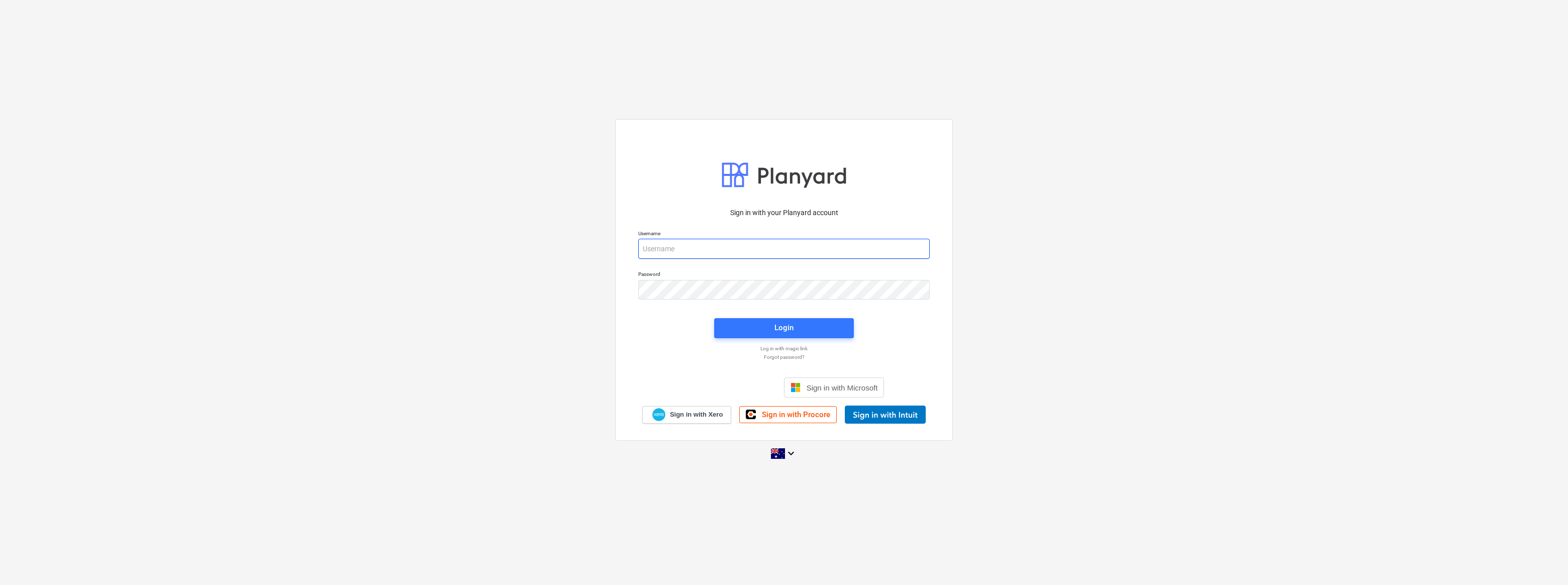
click at [672, 253] on input "email" at bounding box center [784, 248] width 292 height 20
click at [679, 244] on input "email" at bounding box center [784, 248] width 292 height 20
type input "[EMAIL_ADDRESS][PERSON_NAME][DOMAIN_NAME]"
click at [754, 326] on span "Login" at bounding box center [784, 328] width 116 height 13
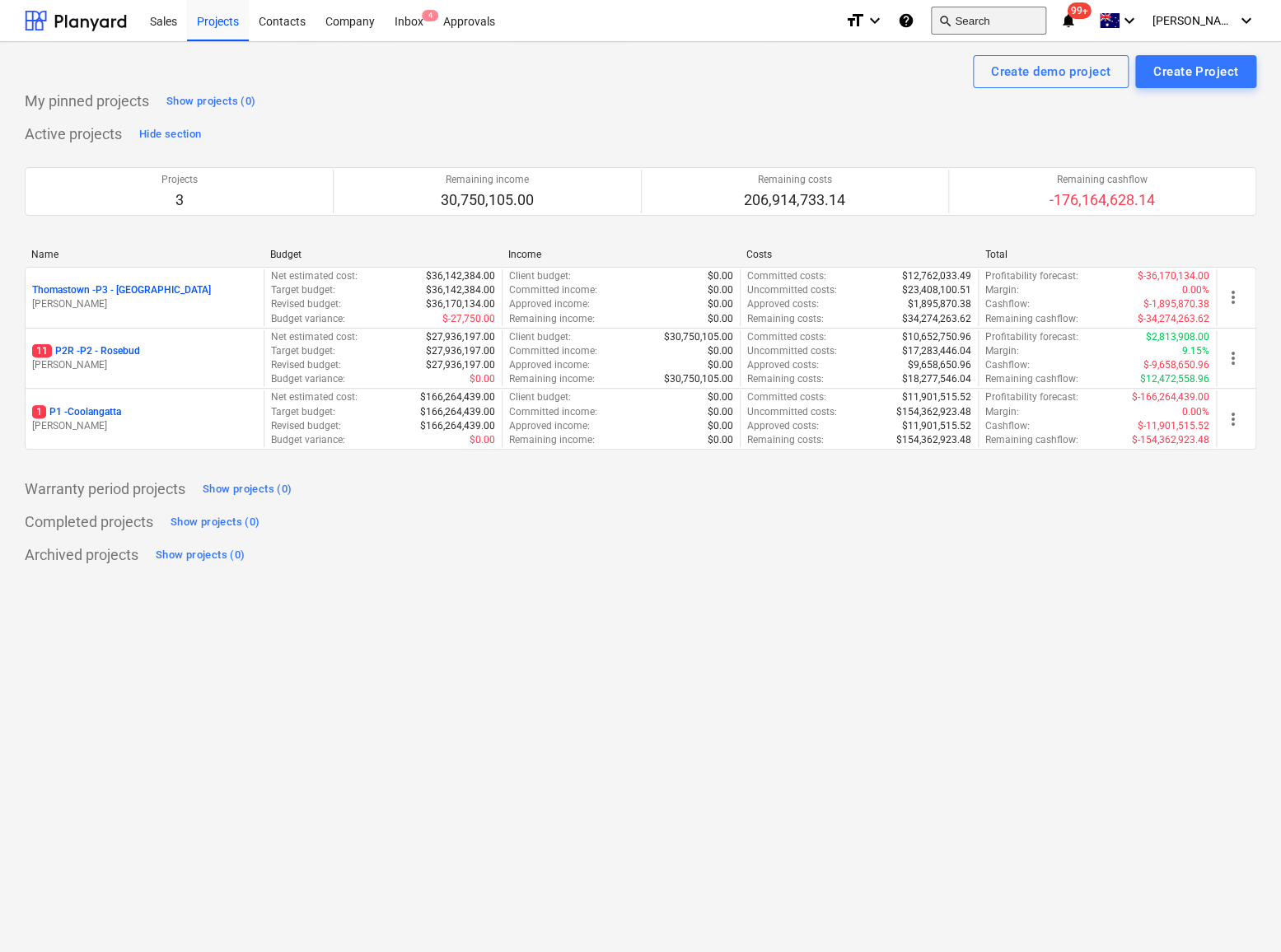
click at [1027, 20] on button "search Search" at bounding box center [989, 21] width 116 height 28
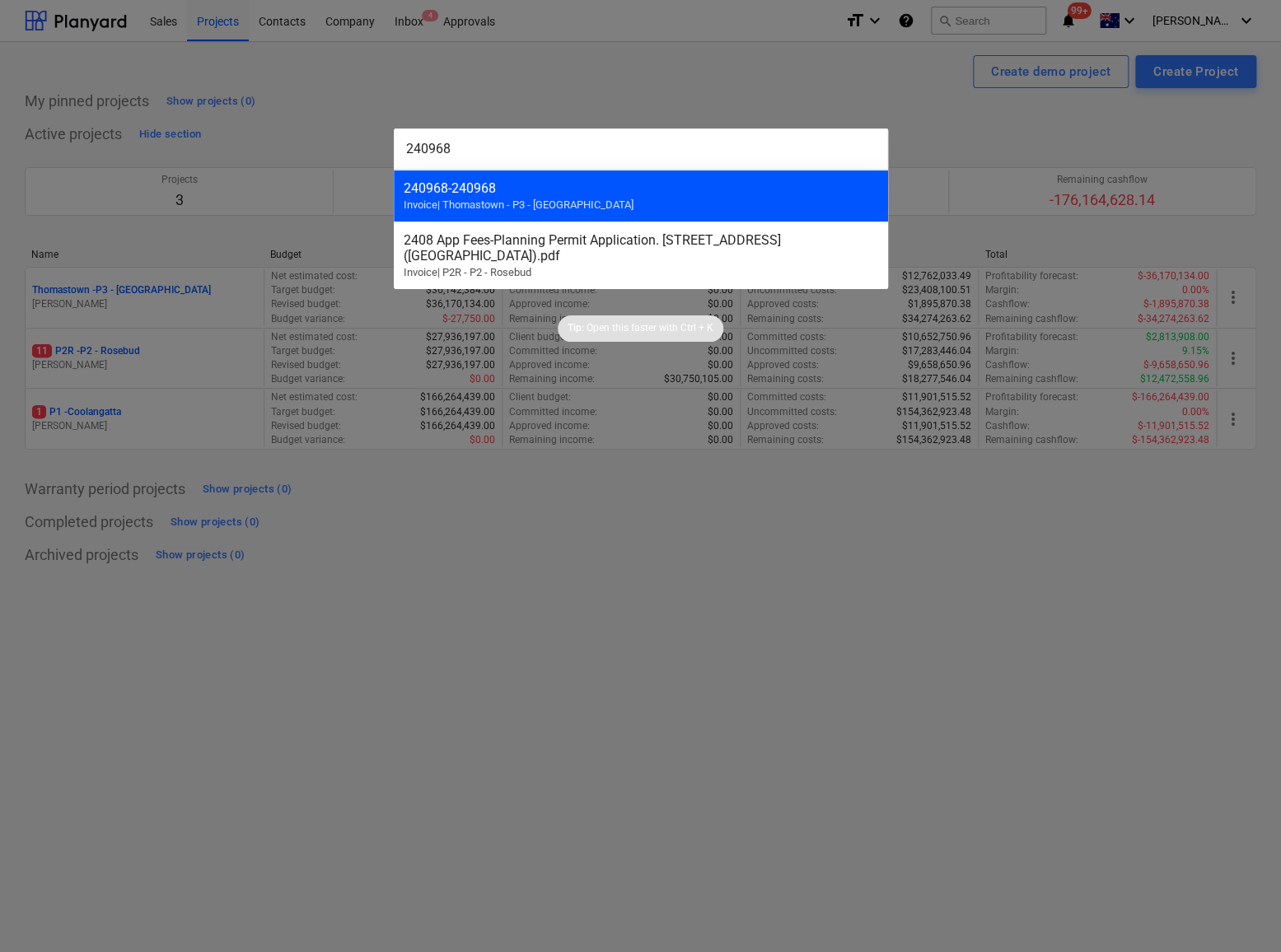
type input "240968"
click at [478, 191] on div "240968 - 240968" at bounding box center [641, 189] width 475 height 16
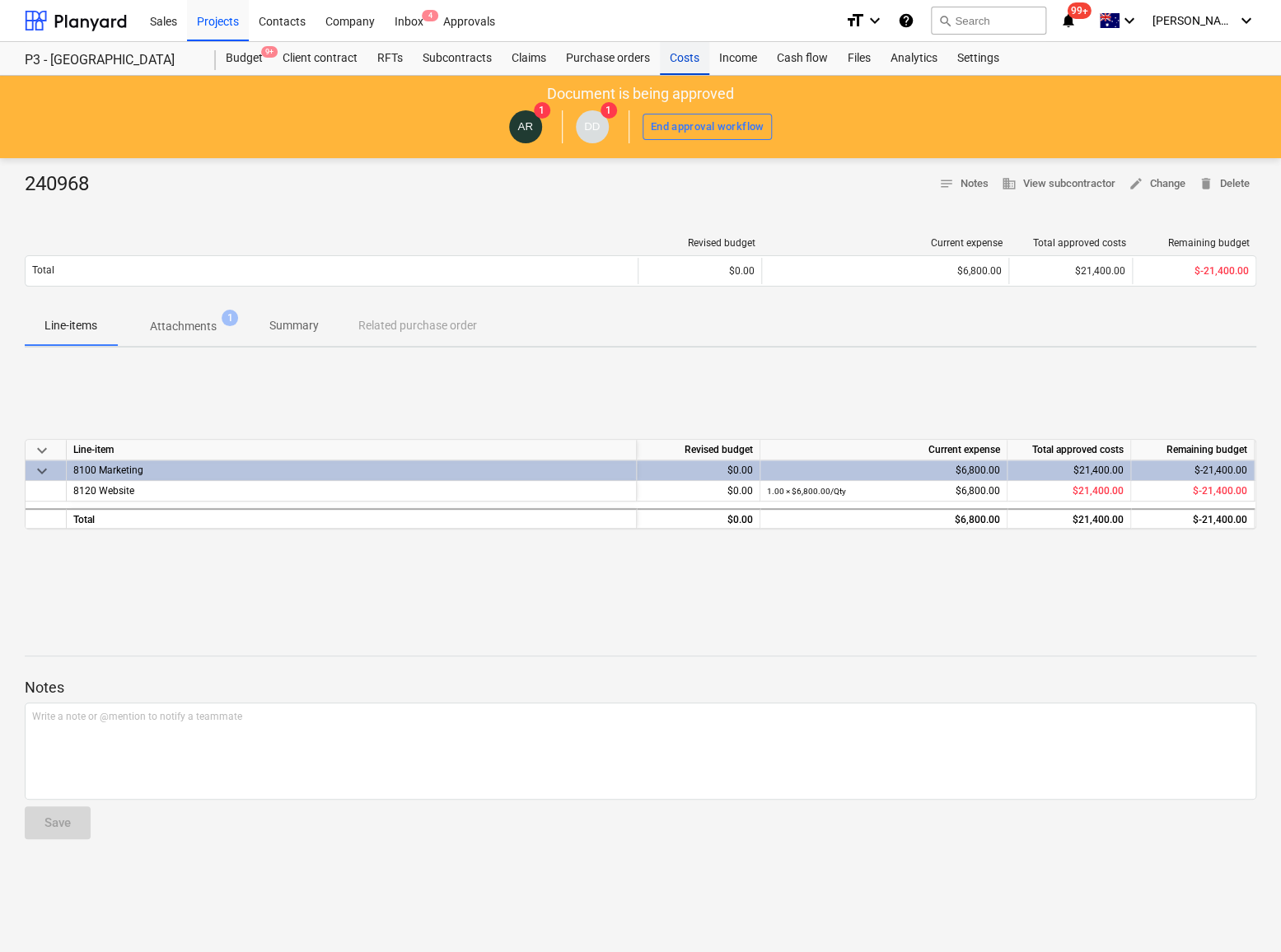
click at [687, 57] on div "Costs" at bounding box center [684, 58] width 50 height 33
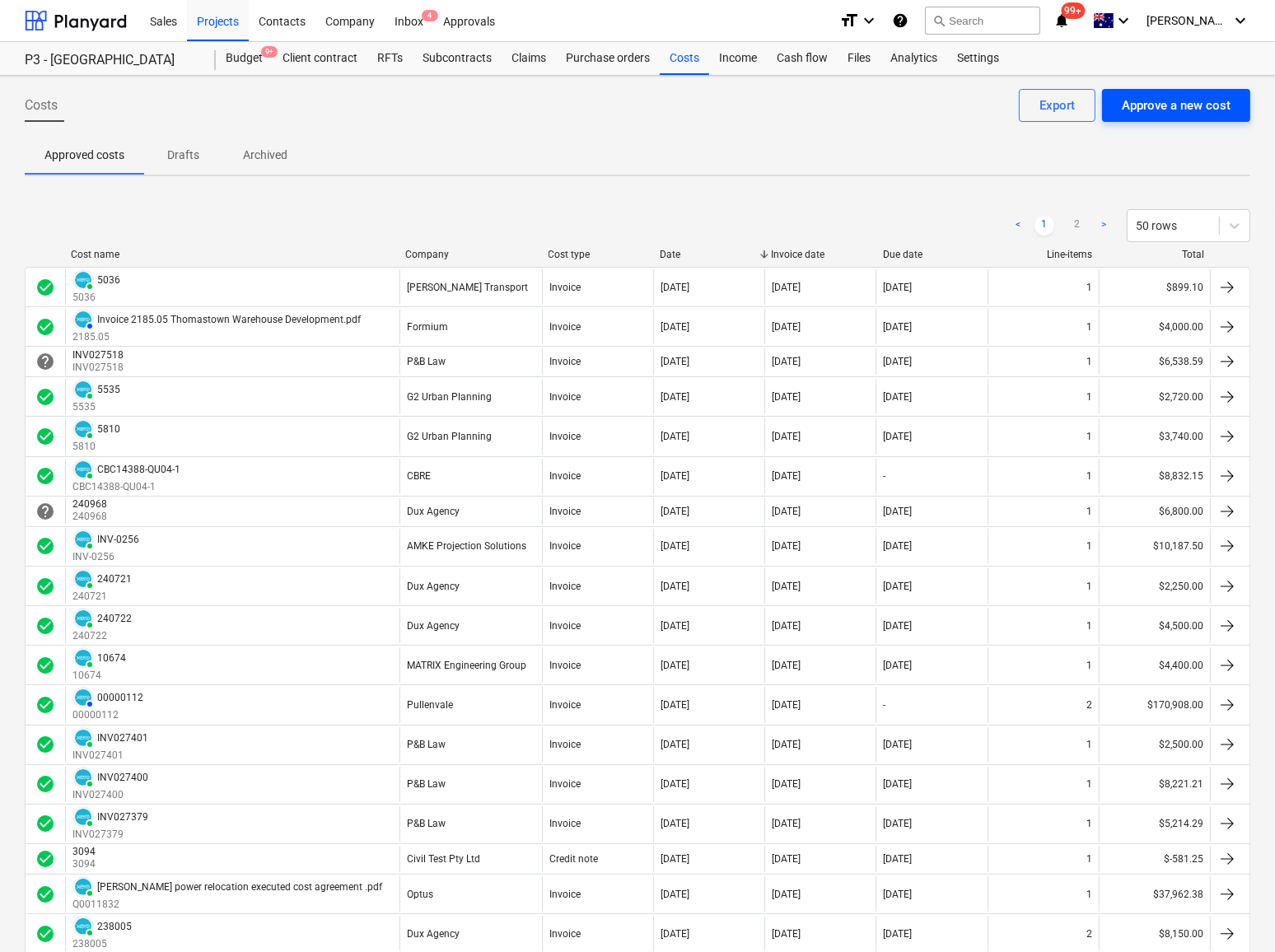
click at [1148, 107] on div "Approve a new cost" at bounding box center [1176, 105] width 109 height 21
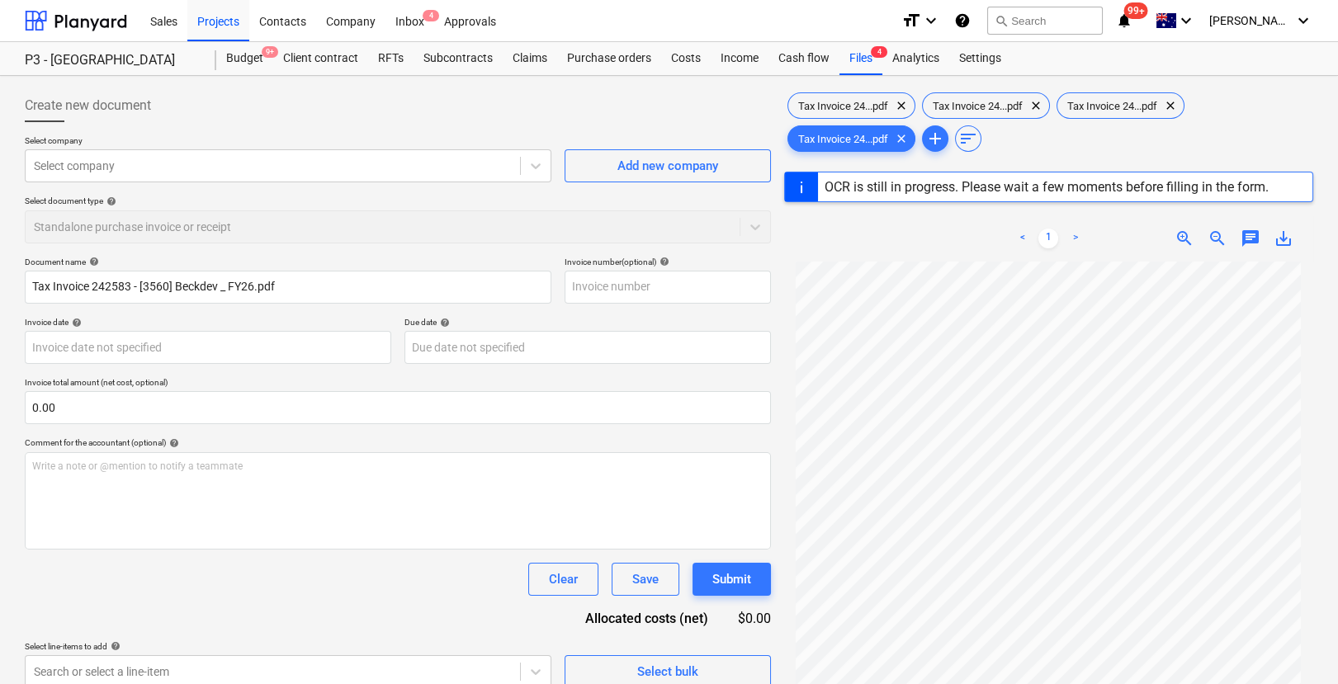
type input "242583"
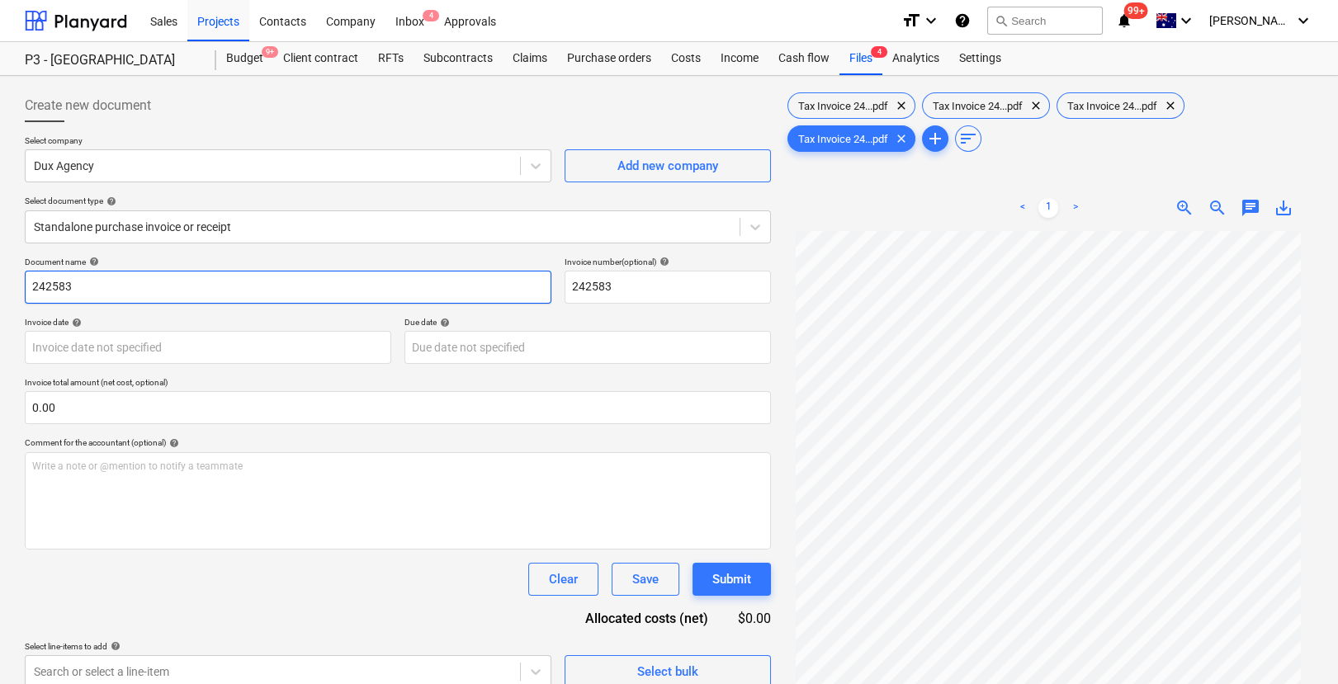
click at [93, 282] on input "242583" at bounding box center [288, 287] width 527 height 33
type input "242583 242584 242585 242586"
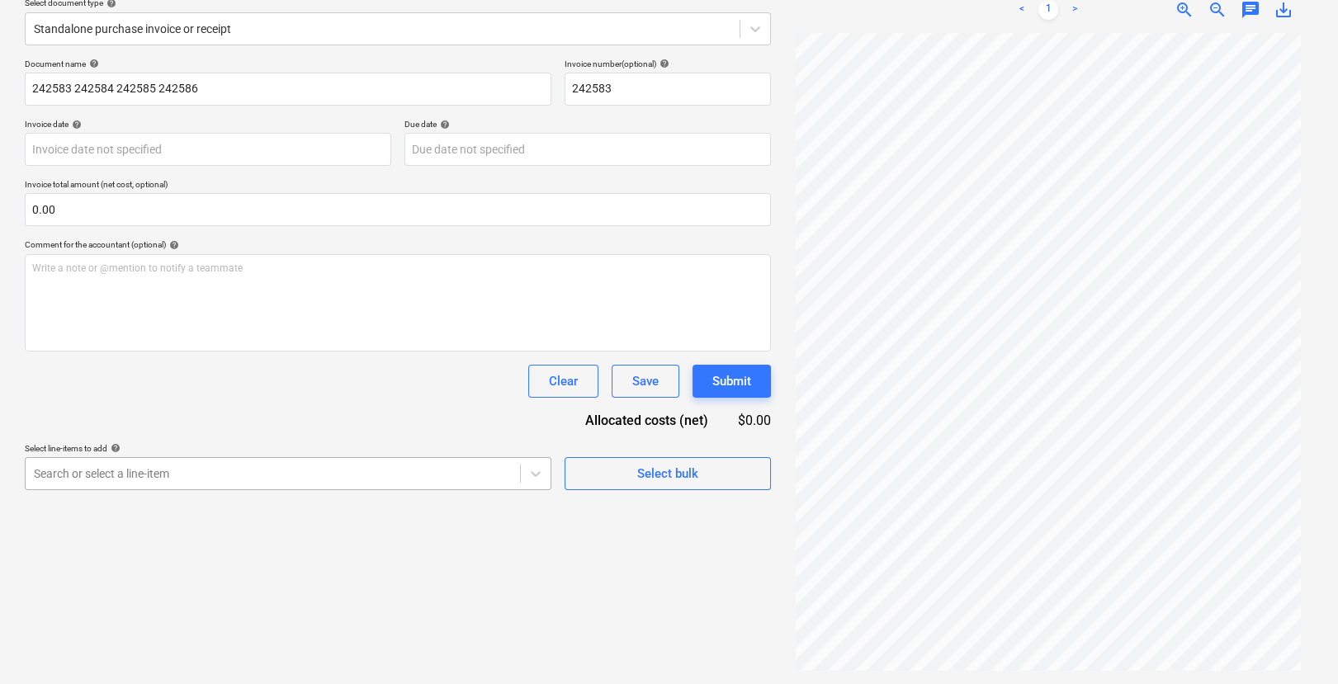
click at [81, 474] on body "Sales Projects Contacts Company Inbox 4 Approvals format_size keyboard_arrow_do…" at bounding box center [669, 144] width 1338 height 684
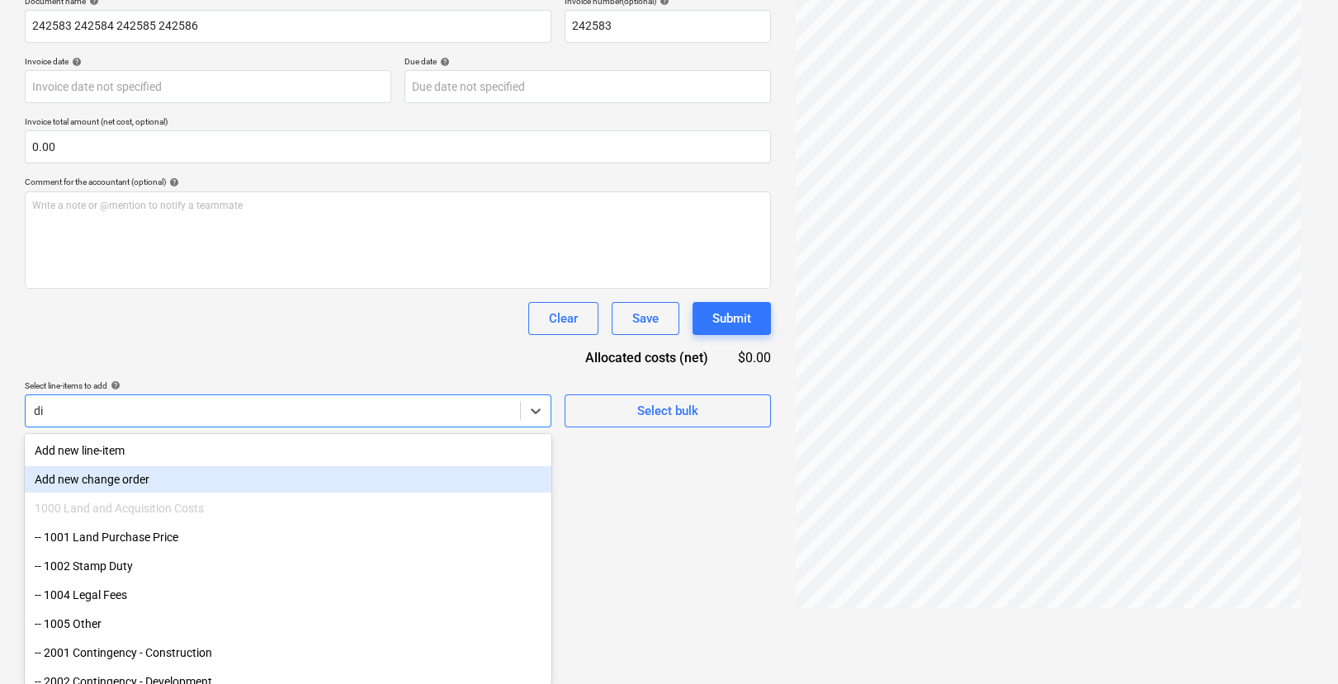
scroll to position [198, 0]
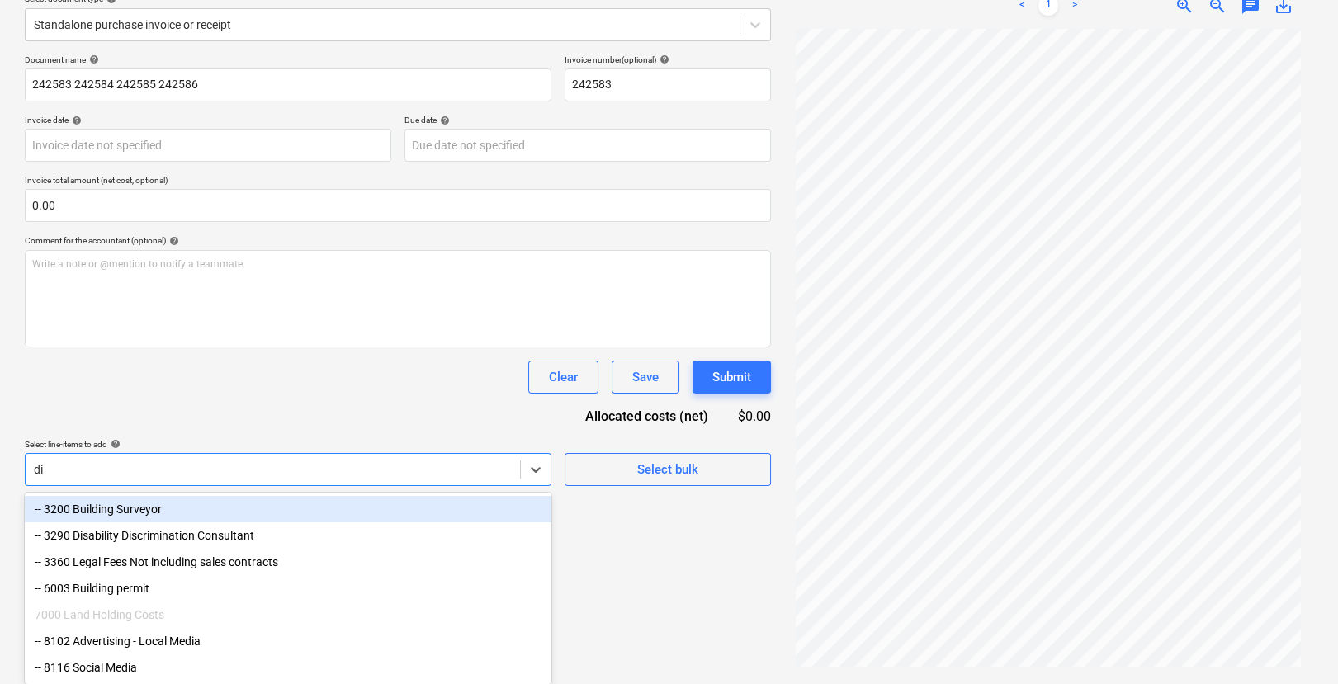
type input "d"
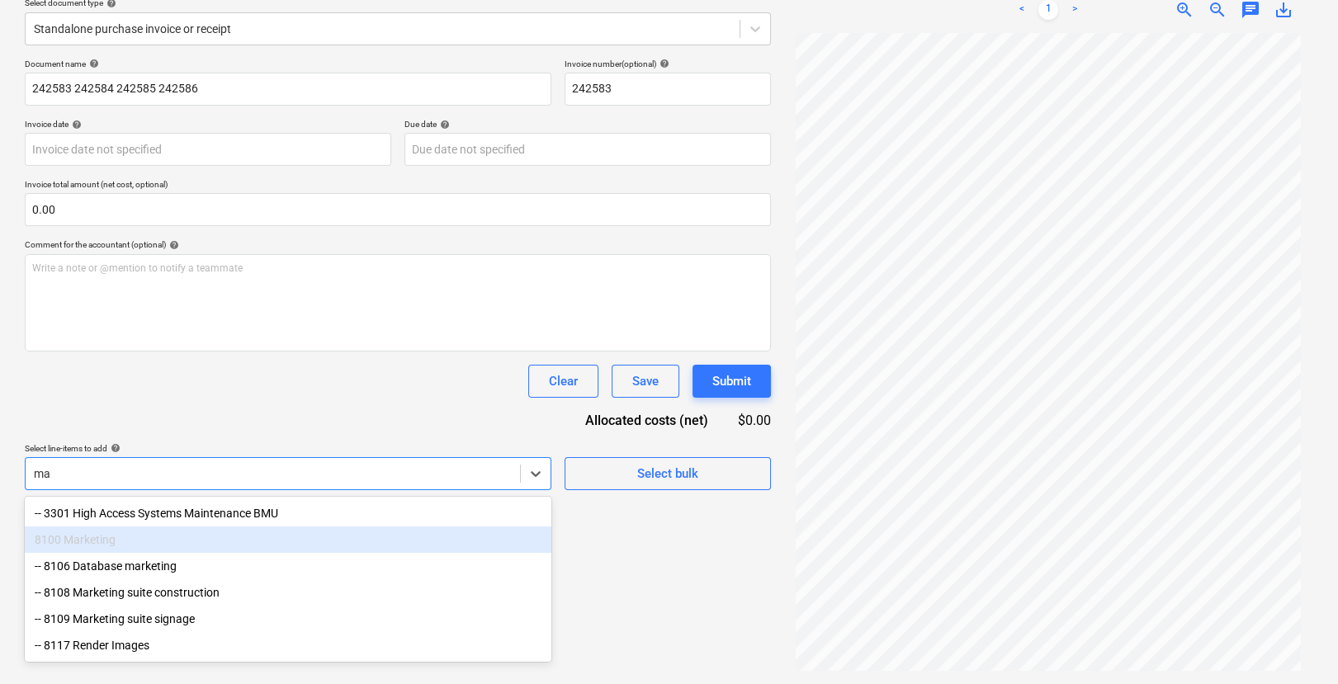
type input "m"
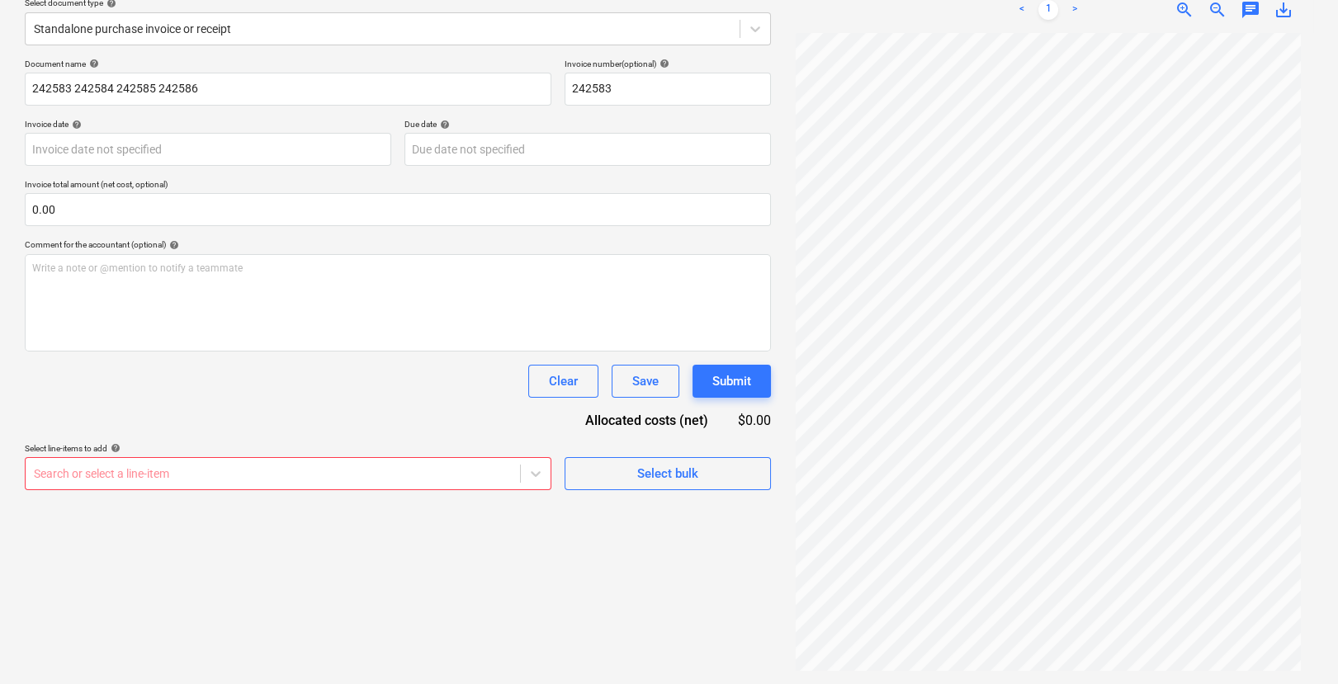
drag, startPoint x: 552, startPoint y: 445, endPoint x: 539, endPoint y: 504, distance: 59.9
click at [539, 504] on div "Create new document Select company Dux Agency Add new company Select document t…" at bounding box center [398, 280] width 760 height 793
click at [539, 479] on body "Sales Projects Contacts Company Inbox 4 Approvals format_size keyboard_arrow_do…" at bounding box center [669, 144] width 1338 height 684
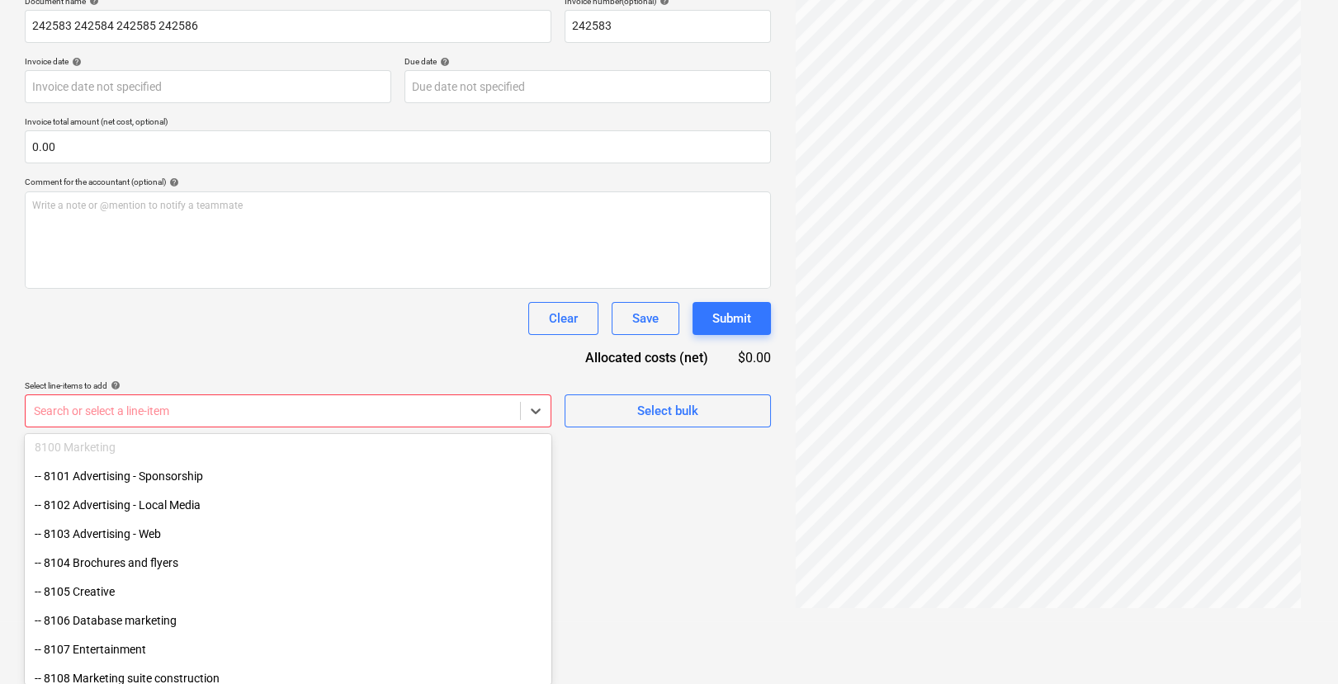
scroll to position [2469, 0]
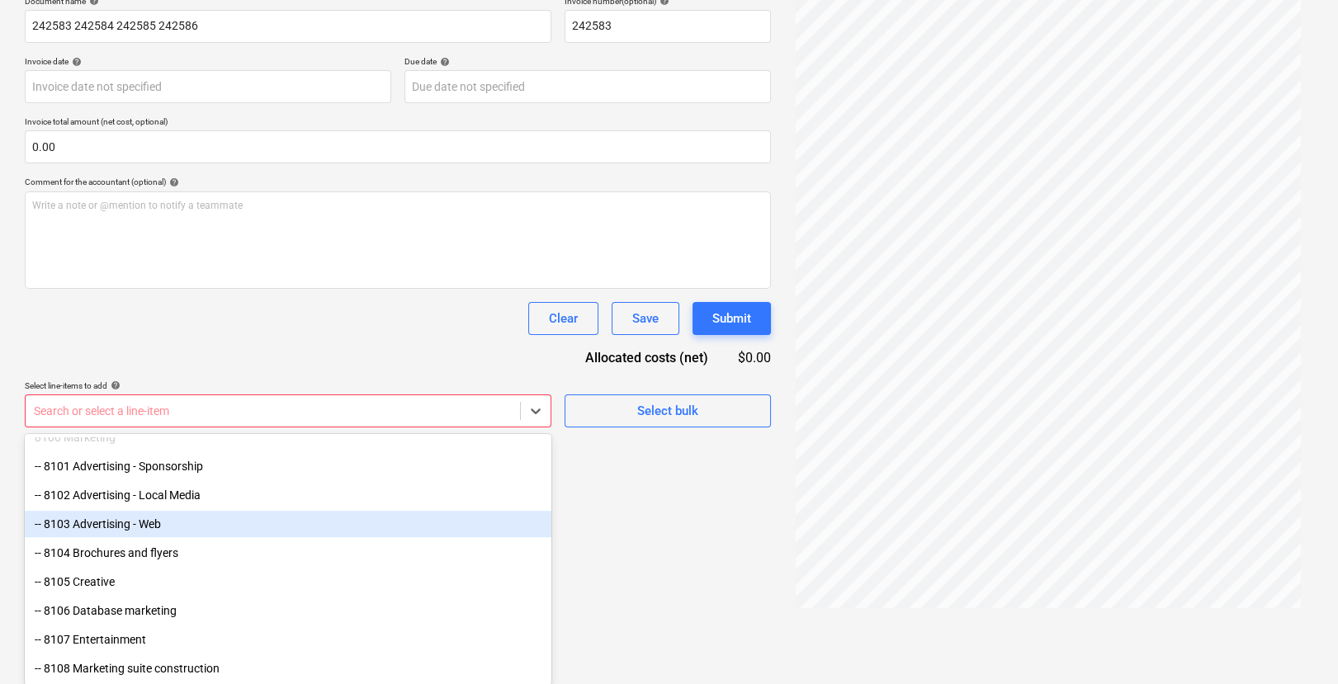
click at [135, 525] on div "-- 8103 Advertising - Web" at bounding box center [288, 524] width 527 height 26
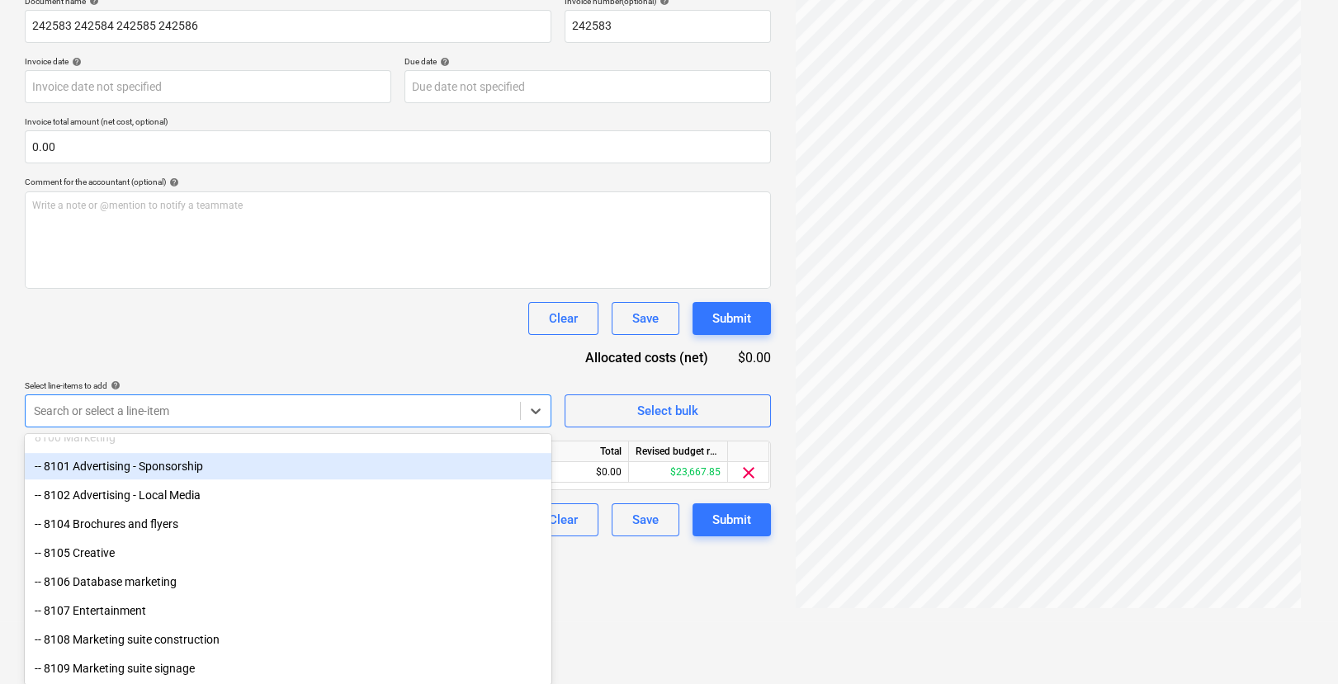
click at [396, 327] on div "Document name help 242583 242584 242585 242586 Invoice number (optional) help 2…" at bounding box center [398, 266] width 746 height 541
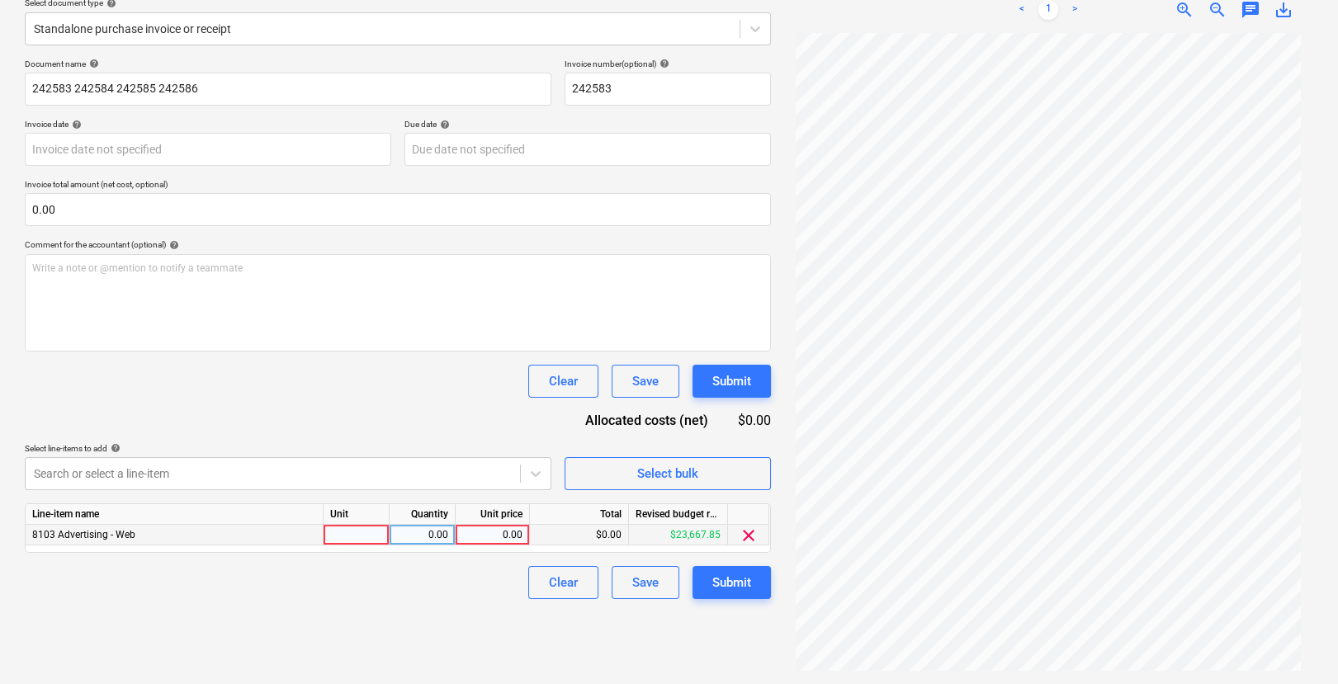
click at [341, 539] on div at bounding box center [357, 535] width 66 height 21
type input "Qty"
type input "11700"
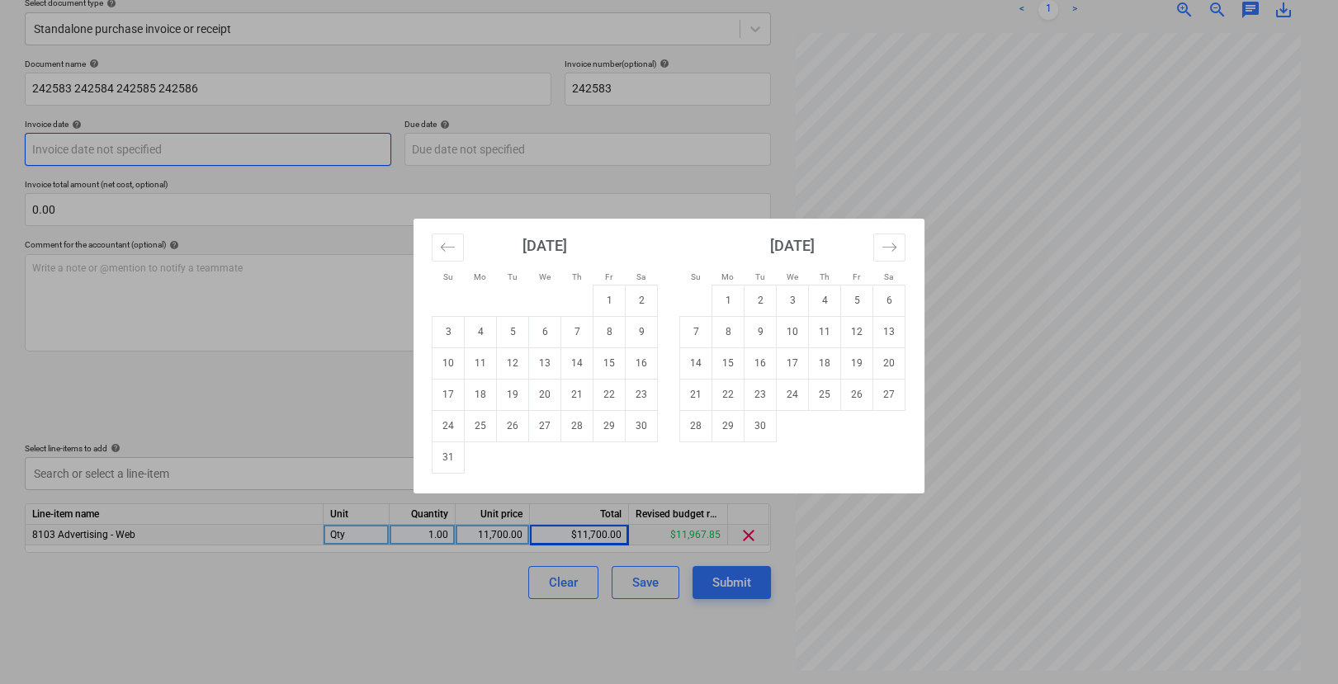
click at [96, 153] on body "Sales Projects Contacts Company Inbox 4 Approvals format_size keyboard_arrow_do…" at bounding box center [669, 144] width 1338 height 684
type input "[DATE]"
click at [253, 392] on div "Su Mo Tu We Th Fr Sa Su Mo Tu We Th Fr Sa [DATE] 1 2 3 4 5 6 7 8 9 10 11 12 13 …" at bounding box center [669, 342] width 1338 height 684
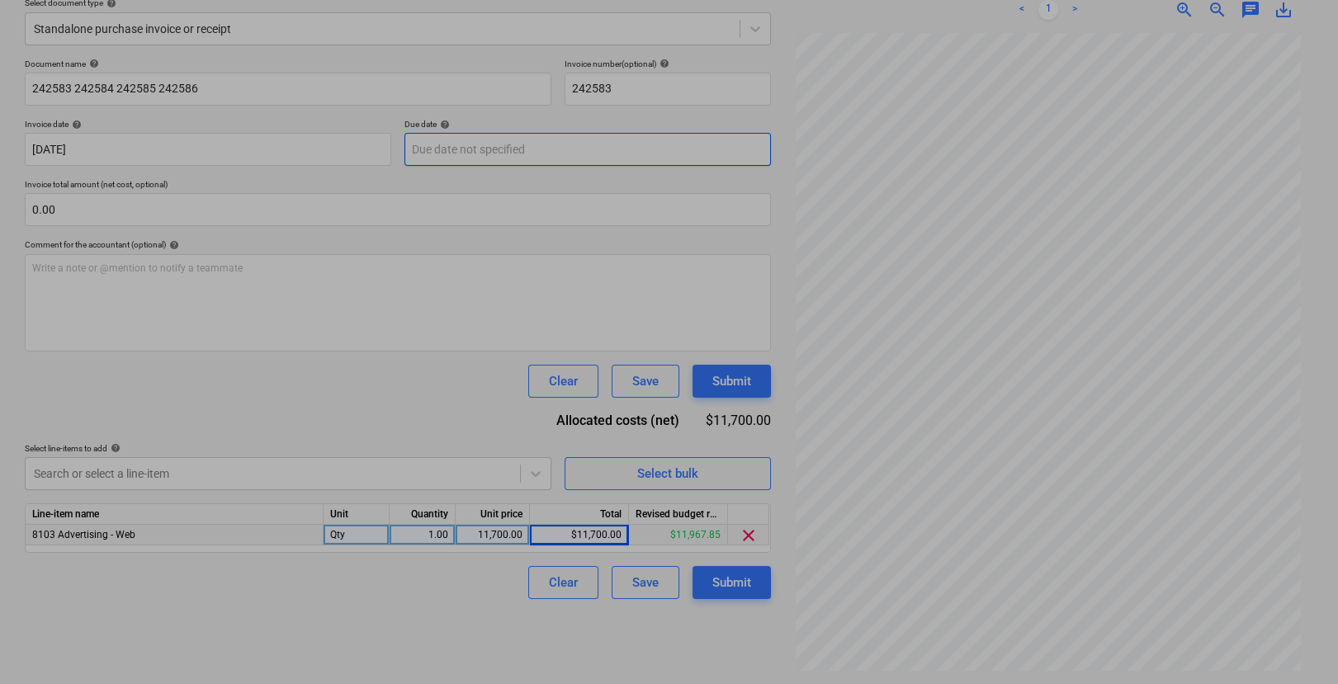
click at [479, 144] on body "Sales Projects Contacts Company Inbox 4 Approvals format_size keyboard_arrow_do…" at bounding box center [669, 144] width 1338 height 684
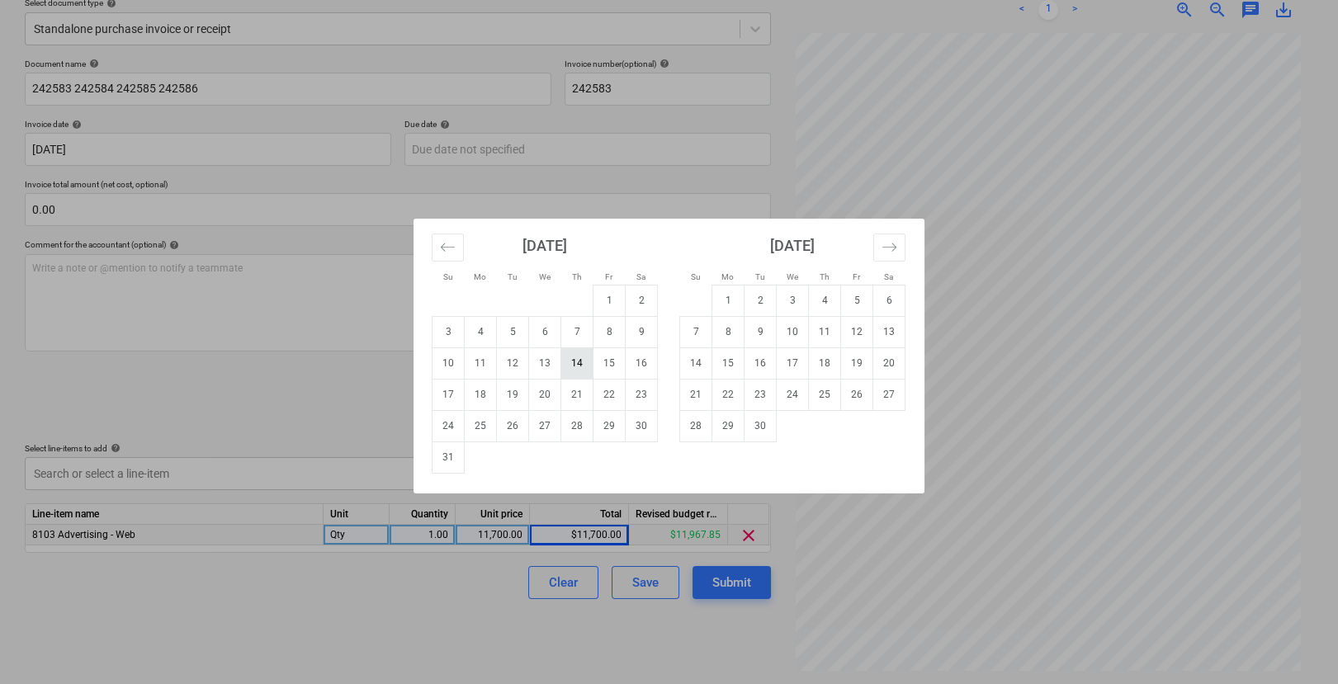
click at [578, 365] on td "14" at bounding box center [577, 363] width 32 height 31
type input "[DATE]"
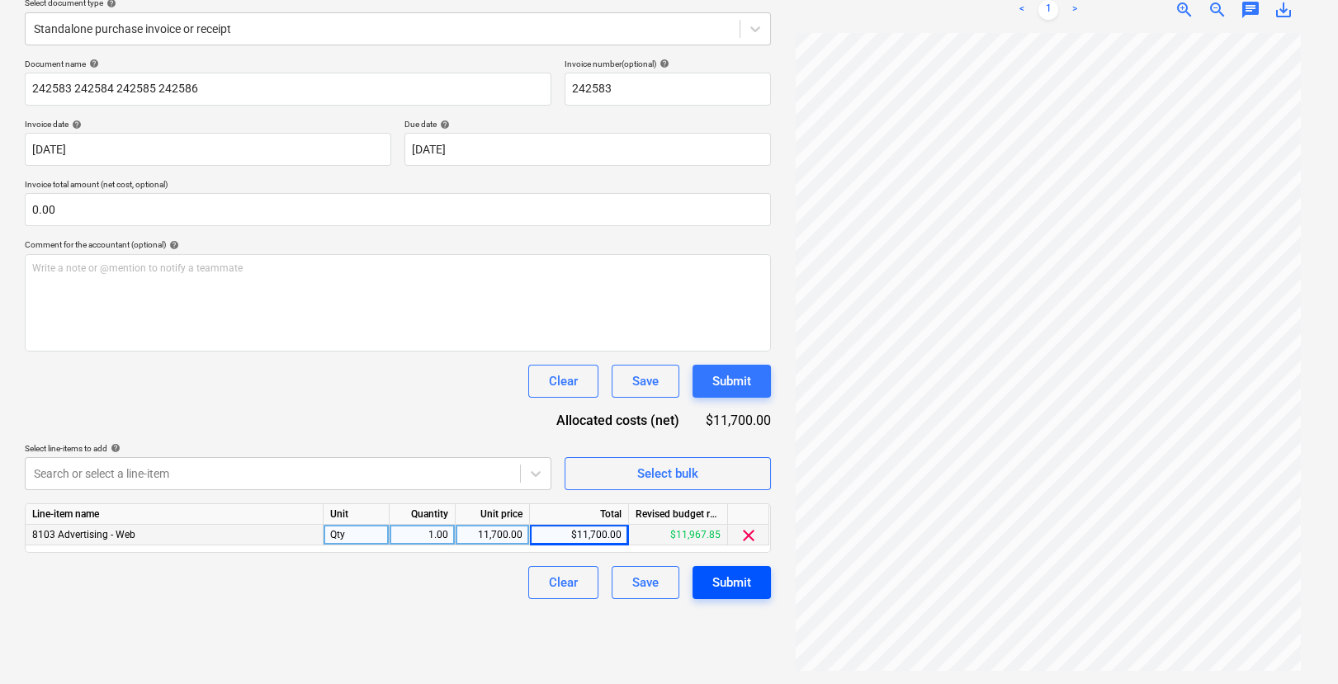
click at [729, 580] on div "Submit" at bounding box center [732, 582] width 39 height 21
